Goal: Information Seeking & Learning: Learn about a topic

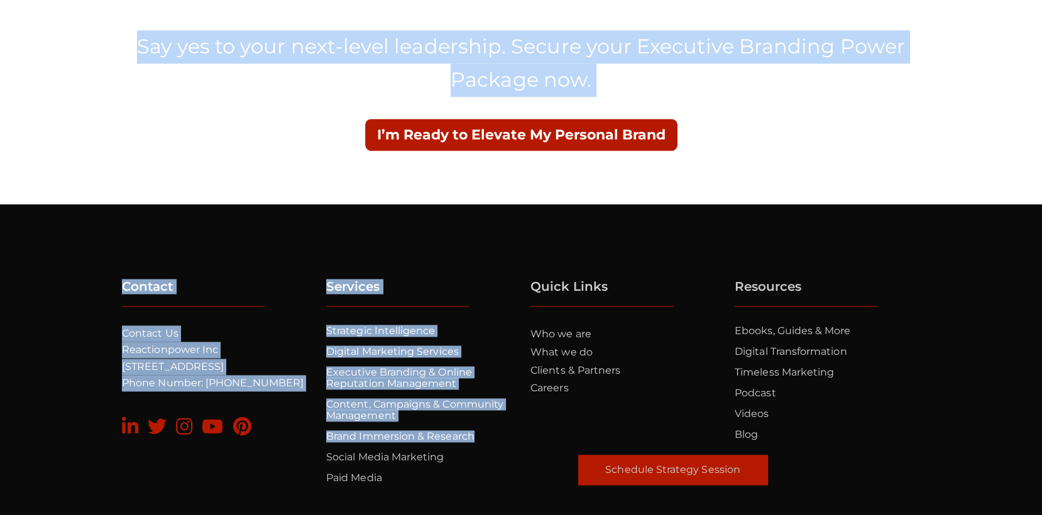
scroll to position [11308, 0]
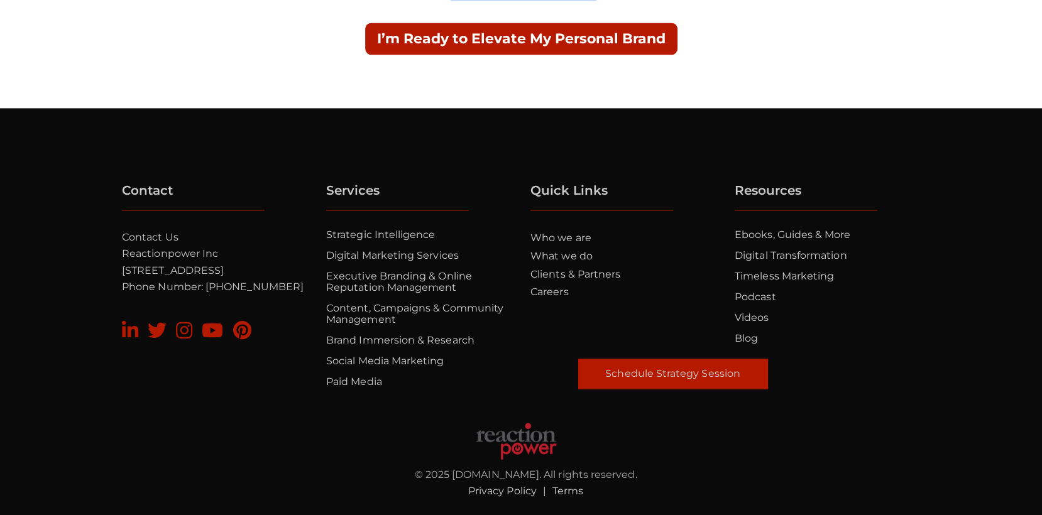
drag, startPoint x: 117, startPoint y: 135, endPoint x: 556, endPoint y: 66, distance: 444.1
copy div "Your Personal Brand Should Work as Hard as You Do Turn your digital presence in…"
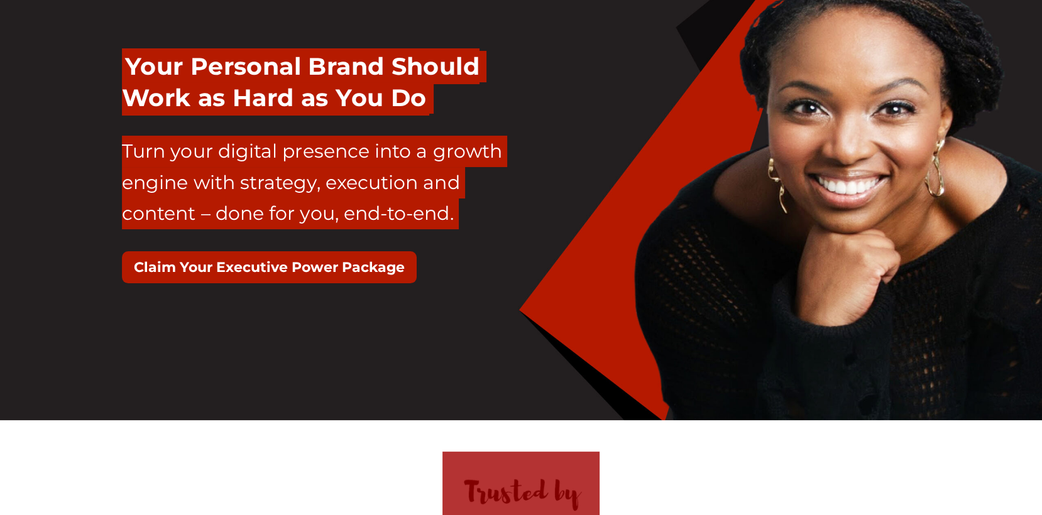
scroll to position [0, 0]
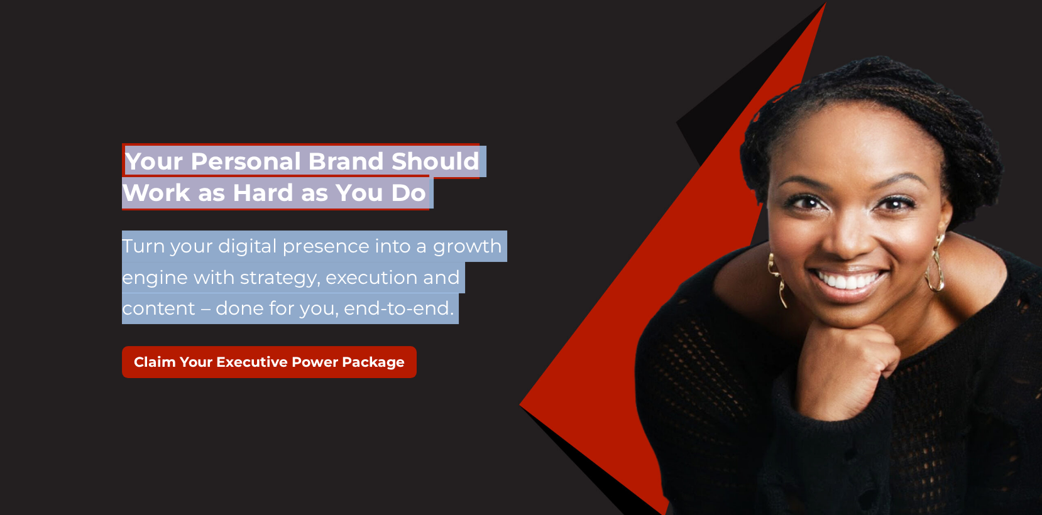
click at [610, 145] on div "Your Personal Brand Should Work as Hard as You Do Turn your digital presence in…" at bounding box center [521, 268] width 817 height 277
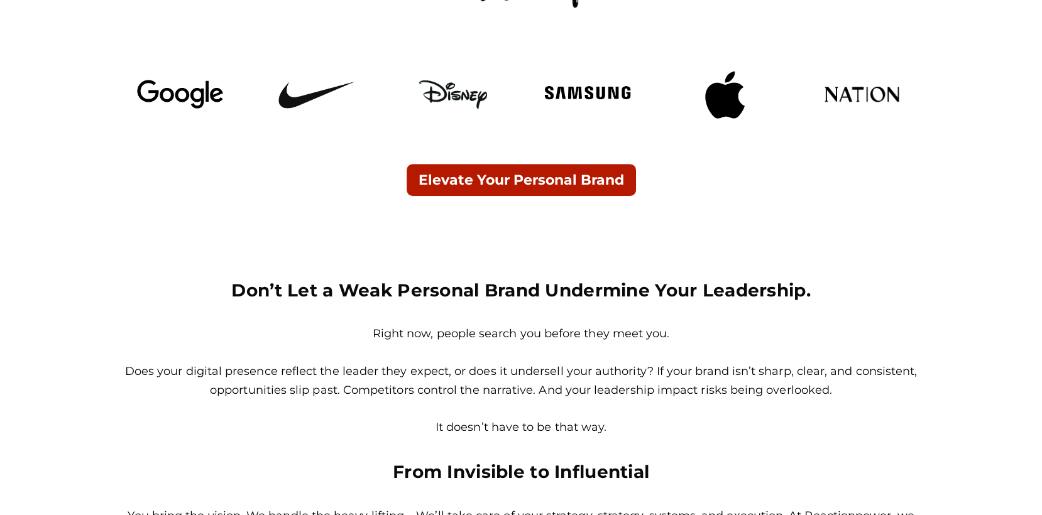
scroll to position [604, 0]
